Goal: Check status: Check status

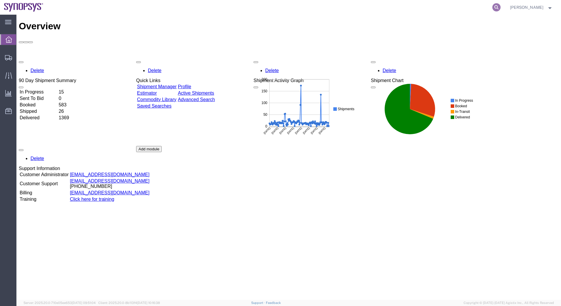
click at [496, 7] on icon at bounding box center [496, 7] width 8 height 8
click at [350, 8] on input "search" at bounding box center [403, 7] width 178 height 14
type input "56994172"
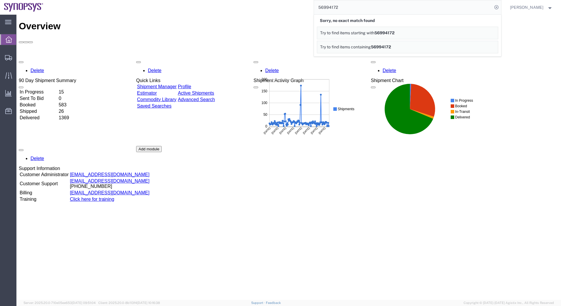
click at [36, 89] on td "In Progress" at bounding box center [38, 92] width 38 height 6
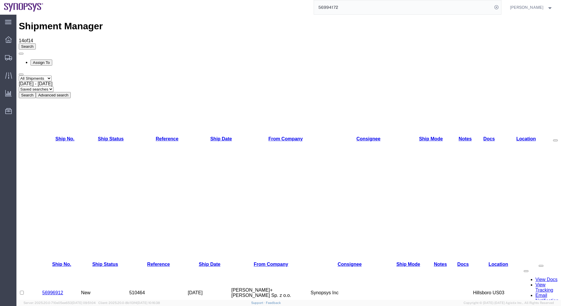
click at [395, 8] on input "56994172" at bounding box center [403, 7] width 178 height 14
click at [5, 41] on div at bounding box center [8, 40] width 16 height 12
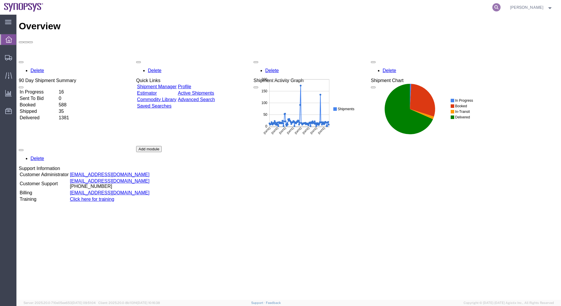
click at [496, 8] on icon at bounding box center [496, 7] width 8 height 8
click at [335, 9] on input "search" at bounding box center [403, 7] width 178 height 14
type input "56994172"
